Goal: Task Accomplishment & Management: Manage account settings

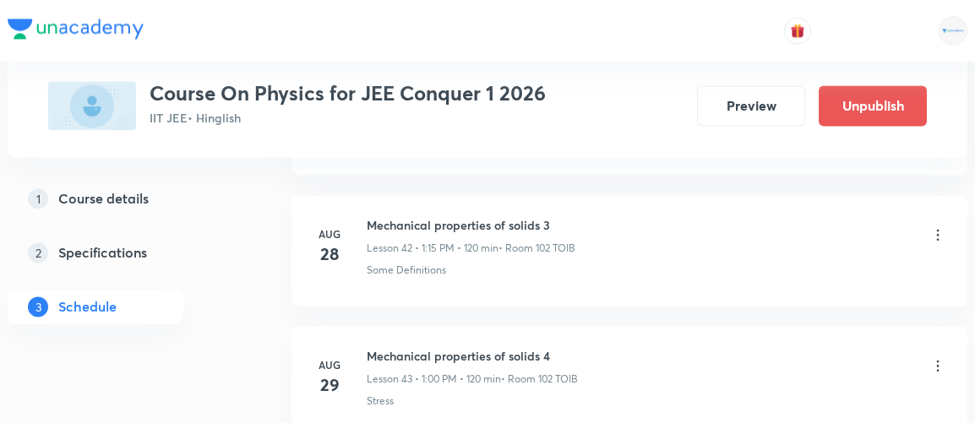
scroll to position [6907, 0]
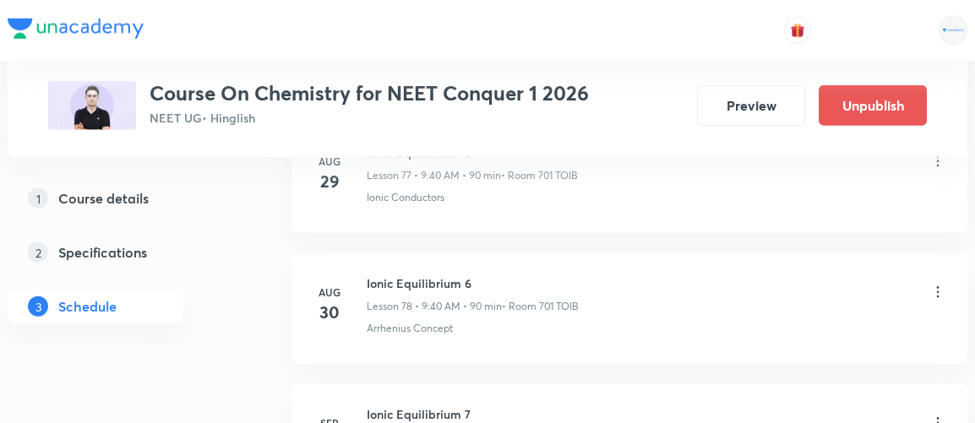
scroll to position [11106, 0]
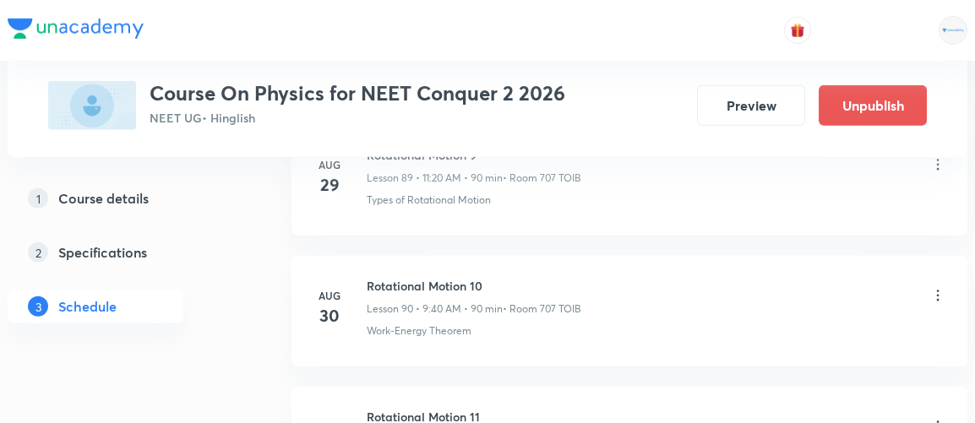
scroll to position [12630, 0]
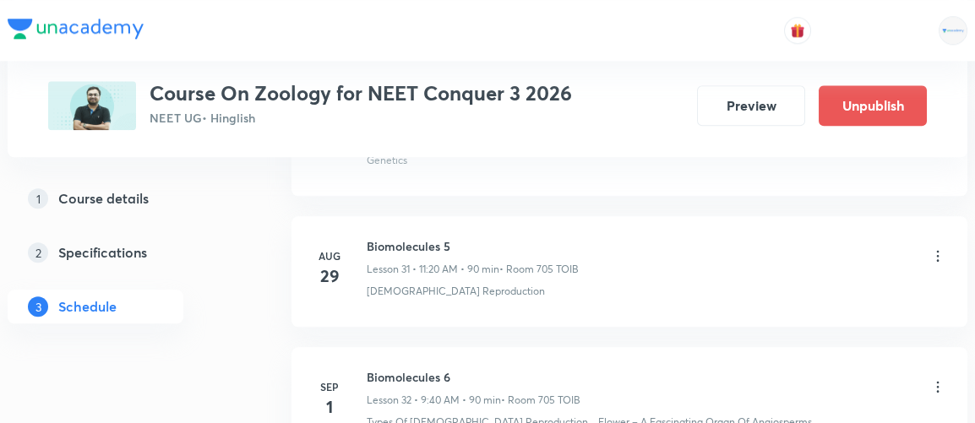
scroll to position [5178, 0]
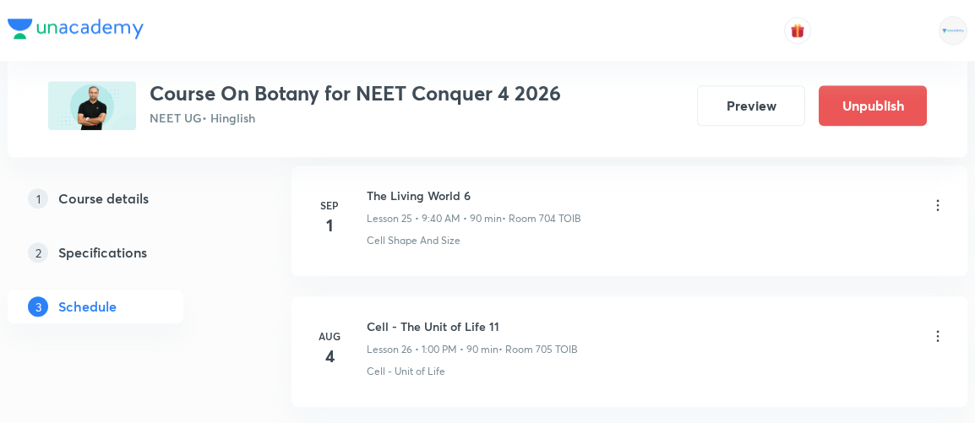
scroll to position [4195, 0]
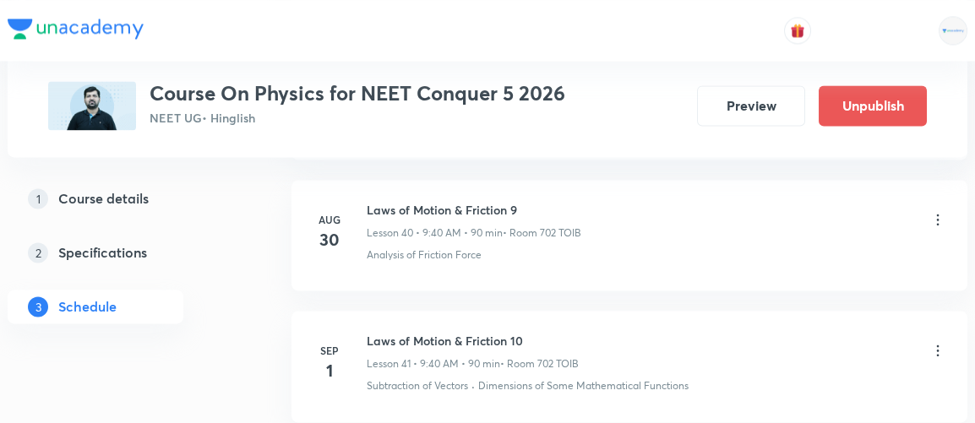
scroll to position [6154, 0]
